Goal: Task Accomplishment & Management: Manage account settings

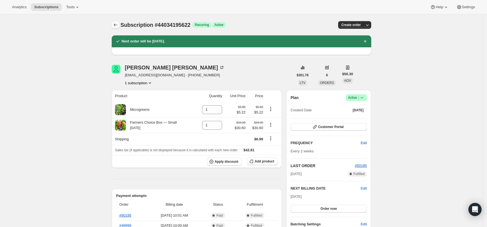
click at [115, 25] on icon "Subscriptions" at bounding box center [115, 24] width 5 height 5
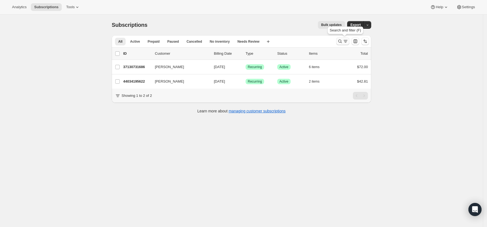
click at [338, 43] on button "Search and filter results" at bounding box center [342, 41] width 13 height 8
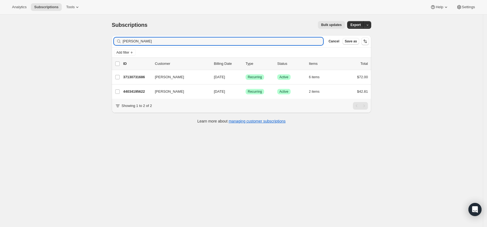
drag, startPoint x: 136, startPoint y: 41, endPoint x: 100, endPoint y: 39, distance: 36.9
click at [100, 39] on div "Subscriptions. This page is ready Subscriptions Bulk updates More actions Bulk …" at bounding box center [241, 127] width 483 height 227
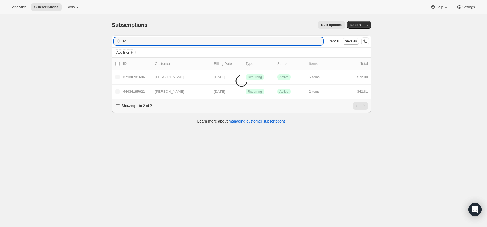
type input "e"
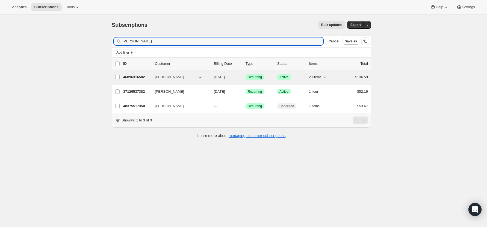
type input "amelia"
click at [141, 78] on p "46896316582" at bounding box center [136, 76] width 27 height 5
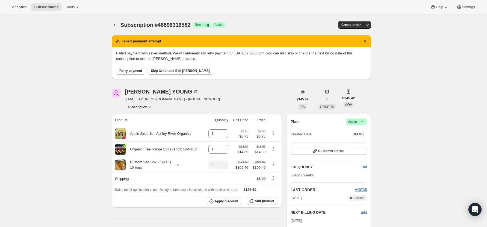
click at [132, 70] on span "Retry payment" at bounding box center [130, 71] width 23 height 4
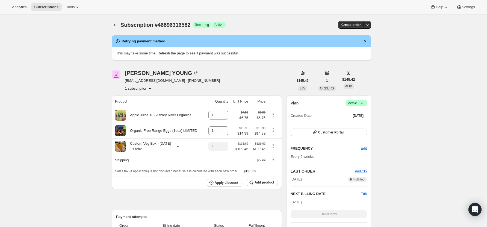
scroll to position [36, 0]
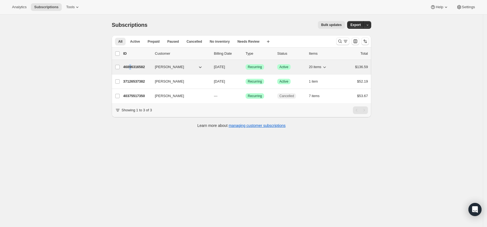
click at [131, 66] on p "46896316582" at bounding box center [136, 66] width 27 height 5
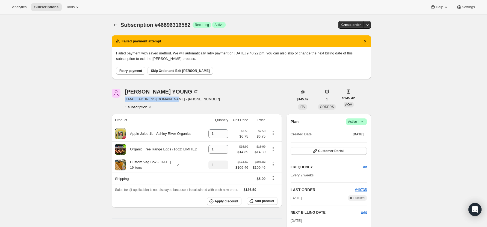
drag, startPoint x: 170, startPoint y: 98, endPoint x: 126, endPoint y: 97, distance: 44.5
click at [126, 97] on div "Amelia YOUNG ameliayoung@outlook.co.nz · +6421174018 1 subscription" at bounding box center [203, 99] width 182 height 21
copy span "ameliayoung@outlook.co.nz"
click at [159, 71] on span "Skip Order and Exit [PERSON_NAME]" at bounding box center [180, 71] width 59 height 4
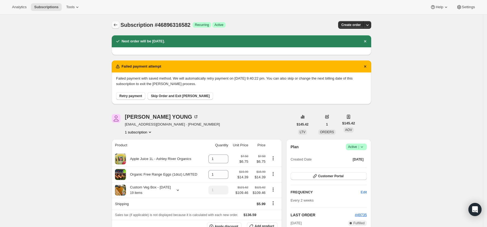
click at [117, 27] on icon "Subscriptions" at bounding box center [115, 24] width 5 height 5
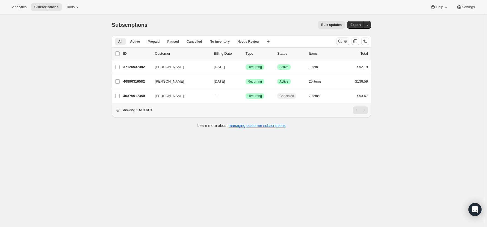
click at [342, 40] on icon "Search and filter results" at bounding box center [339, 40] width 5 height 5
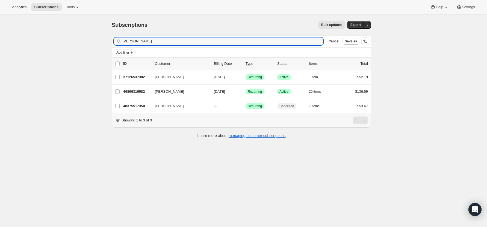
drag, startPoint x: 129, startPoint y: 38, endPoint x: 97, endPoint y: 34, distance: 32.2
click at [97, 34] on div "Subscriptions. This page is ready Subscriptions Bulk updates More actions Bulk …" at bounding box center [241, 127] width 483 height 227
type input "rambie"
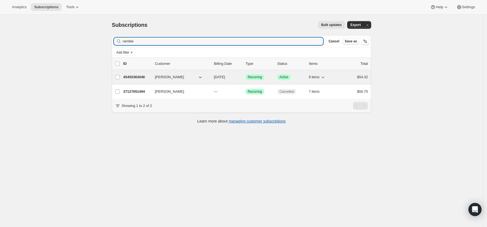
click at [137, 76] on p "45450363046" at bounding box center [136, 76] width 27 height 5
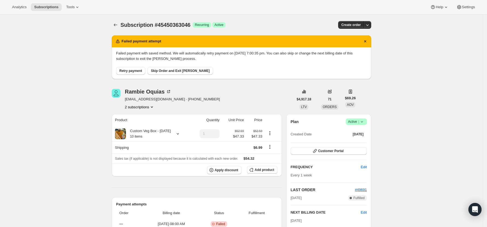
click at [141, 69] on span "Retry payment" at bounding box center [130, 71] width 23 height 4
click at [136, 67] on button "Retry payment" at bounding box center [130, 71] width 29 height 8
click at [152, 107] on icon "Product actions" at bounding box center [151, 106] width 5 height 5
drag, startPoint x: 161, startPoint y: 98, endPoint x: 127, endPoint y: 98, distance: 33.6
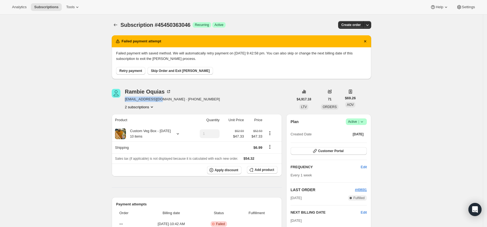
click at [127, 98] on span "rambie@outlook.com · +64277798476" at bounding box center [172, 98] width 95 height 5
copy span "rambie@outlook.com"
click at [163, 70] on span "Skip Order and Exit [PERSON_NAME]" at bounding box center [180, 71] width 59 height 4
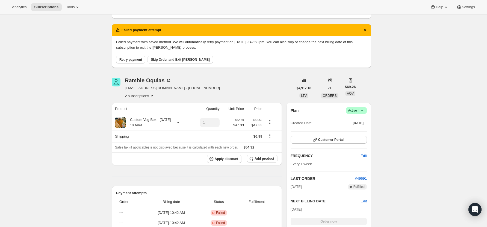
scroll to position [73, 0]
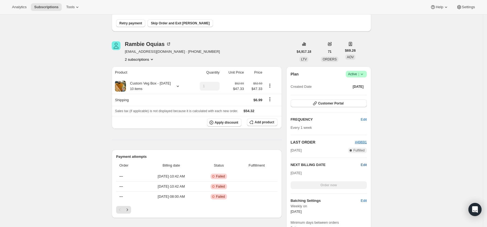
click at [365, 162] on span "Edit" at bounding box center [364, 164] width 6 height 5
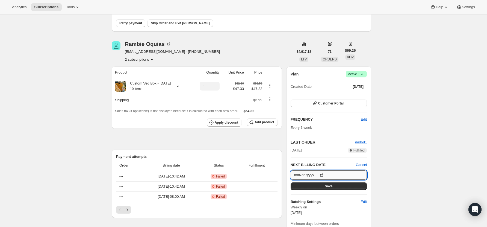
click at [325, 174] on input "2025-09-13" at bounding box center [328, 174] width 76 height 9
type input "2025-09-06"
click at [328, 185] on span "Save" at bounding box center [329, 186] width 8 height 4
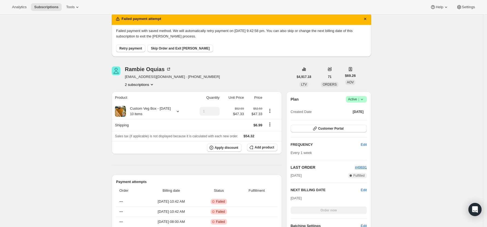
scroll to position [0, 0]
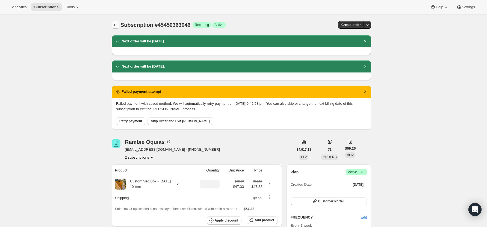
drag, startPoint x: 121, startPoint y: 16, endPoint x: 119, endPoint y: 23, distance: 6.7
click at [121, 16] on div "Subscription #45450363046. This page is ready Subscription #45450363046 Success…" at bounding box center [241, 24] width 259 height 21
click at [118, 24] on icon "Subscriptions" at bounding box center [115, 24] width 5 height 5
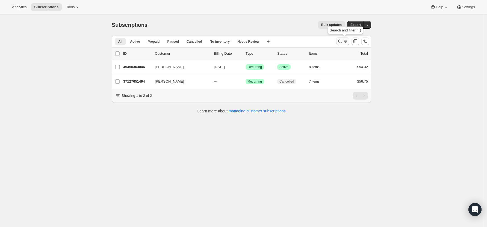
click at [341, 40] on icon "Search and filter results" at bounding box center [340, 42] width 4 height 4
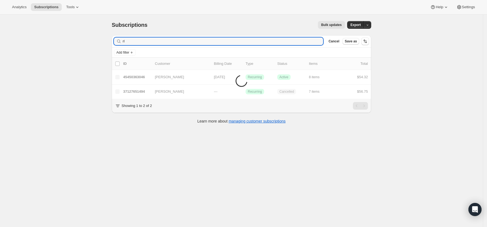
type input "r"
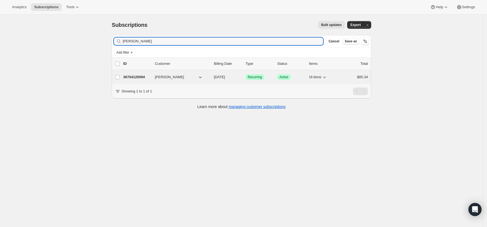
type input "[PERSON_NAME]"
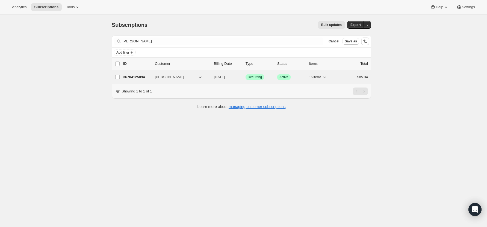
click at [136, 76] on p "36704125094" at bounding box center [136, 76] width 27 height 5
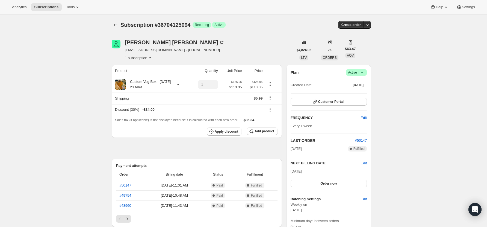
scroll to position [36, 0]
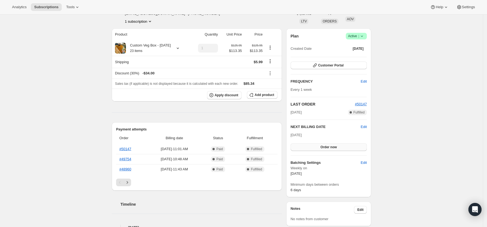
click at [342, 146] on button "Order now" at bounding box center [328, 147] width 76 height 8
click at [343, 152] on div "Plan Success Active | Created Date Aug 6, 2024 Customer Portal FREQUENCY Edit E…" at bounding box center [328, 113] width 76 height 160
drag, startPoint x: 341, startPoint y: 145, endPoint x: 344, endPoint y: 152, distance: 7.6
click at [341, 145] on span "Click to confirm" at bounding box center [328, 147] width 25 height 4
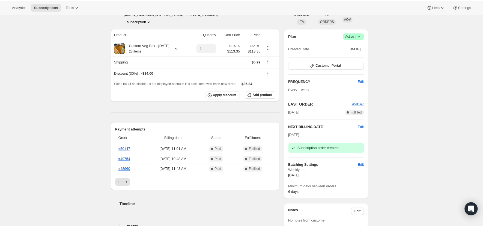
scroll to position [0, 0]
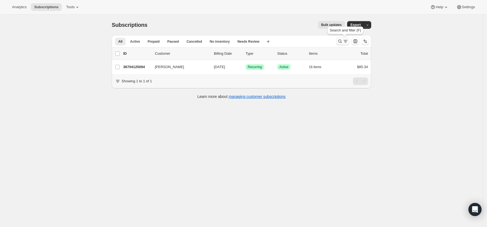
click at [342, 38] on button "Search and filter results" at bounding box center [342, 41] width 13 height 8
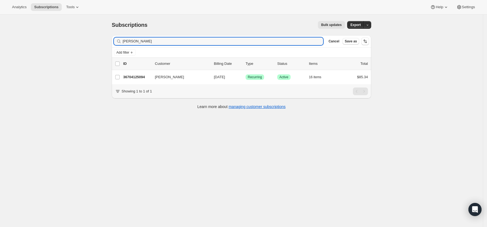
drag, startPoint x: 134, startPoint y: 39, endPoint x: 103, endPoint y: 35, distance: 31.2
click at [103, 35] on div "Subscriptions. This page is ready Subscriptions Bulk updates More actions Bulk …" at bounding box center [241, 127] width 483 height 227
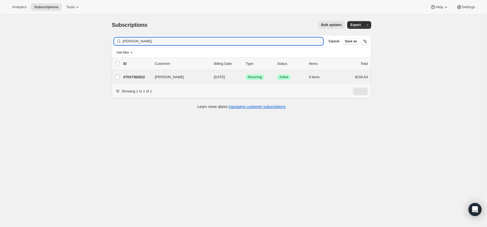
type input "[PERSON_NAME]"
click at [139, 73] on div "[PERSON_NAME] 47037382822 [PERSON_NAME] [DATE] Success Recurring Success Active…" at bounding box center [241, 77] width 259 height 14
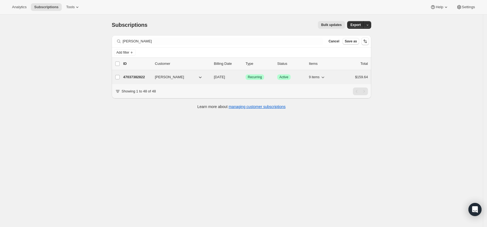
click at [136, 75] on p "47037382822" at bounding box center [136, 76] width 27 height 5
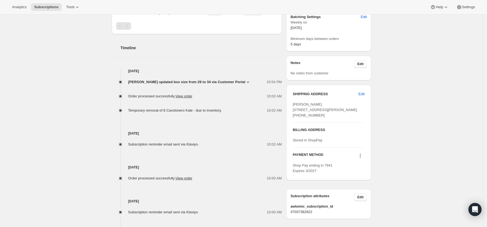
scroll to position [73, 0]
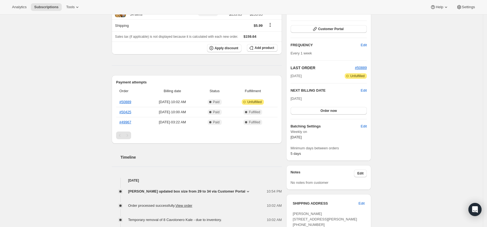
click at [245, 194] on icon at bounding box center [247, 190] width 5 height 5
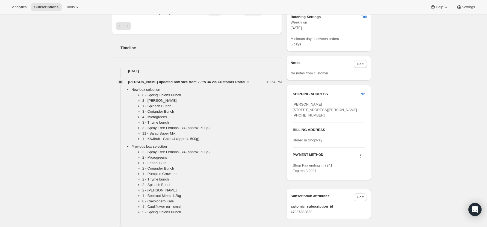
scroll to position [218, 0]
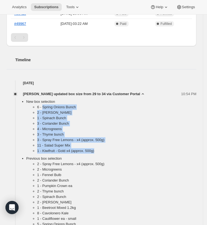
drag, startPoint x: 42, startPoint y: 84, endPoint x: 121, endPoint y: 128, distance: 90.2
click at [121, 128] on ul "6 - Spring Onions Bunch 2 - Pak Choi Bunch 1 - Spinach Bunch 3 - Coriander Bunc…" at bounding box center [111, 129] width 170 height 51
copy ul "Spring Onions Bunch 2 - Pak Choi Bunch 1 - Spinach Bunch 3 - Coriander Bunch 4 …"
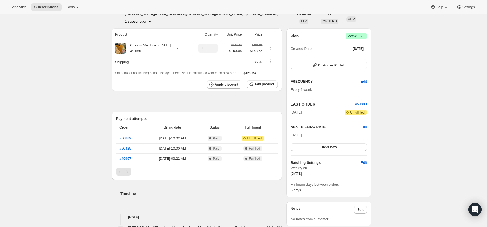
scroll to position [0, 0]
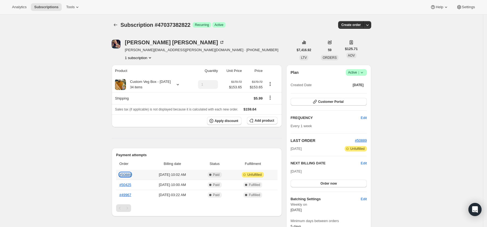
click at [129, 176] on link "#50889" at bounding box center [125, 174] width 12 height 4
